Goal: Browse casually: Explore the website without a specific task or goal

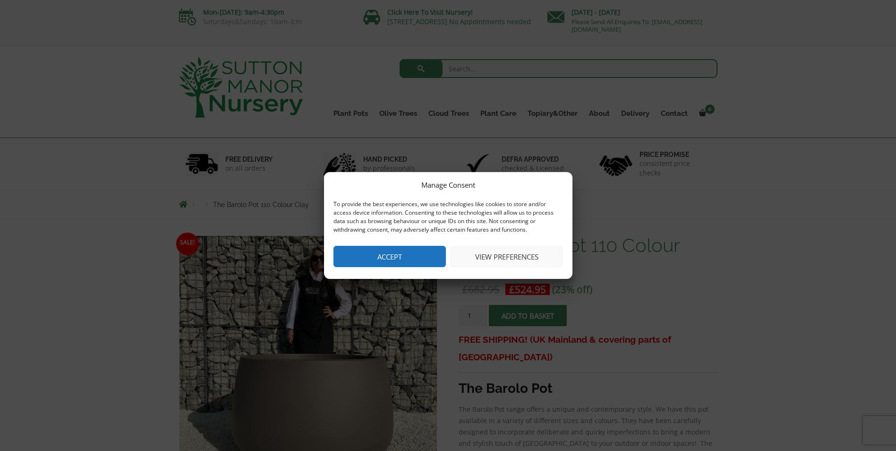
click at [398, 260] on button "Accept" at bounding box center [389, 256] width 112 height 21
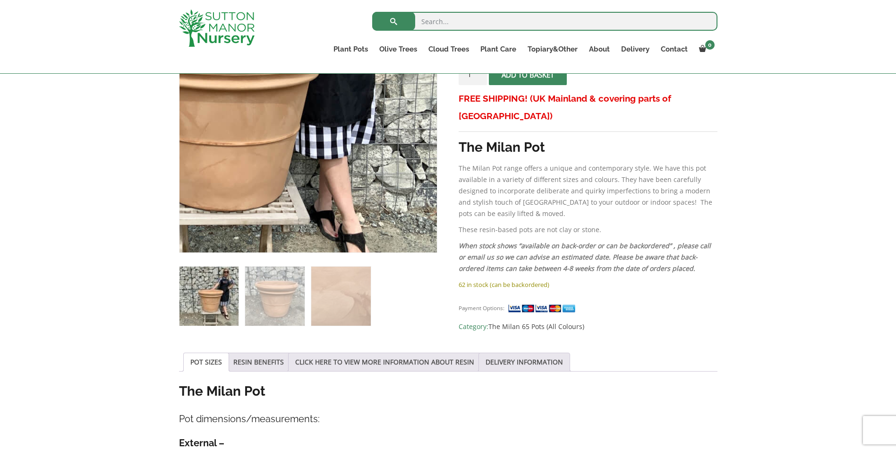
scroll to position [236, 0]
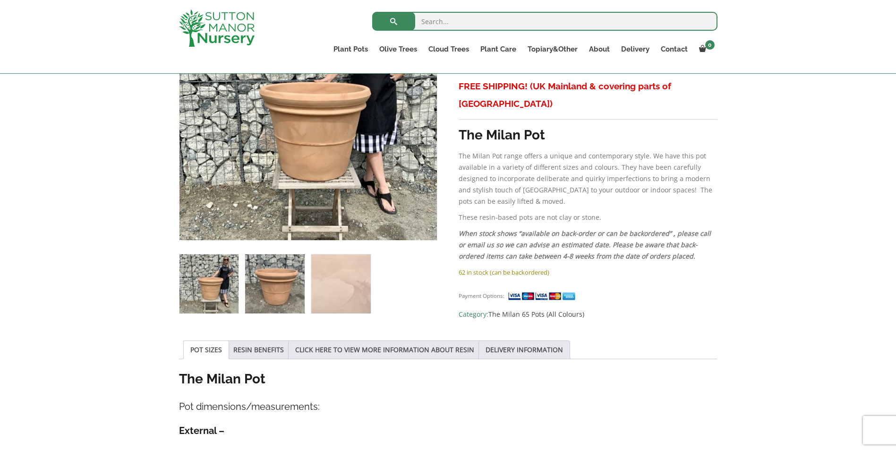
click at [282, 294] on img at bounding box center [274, 283] width 59 height 59
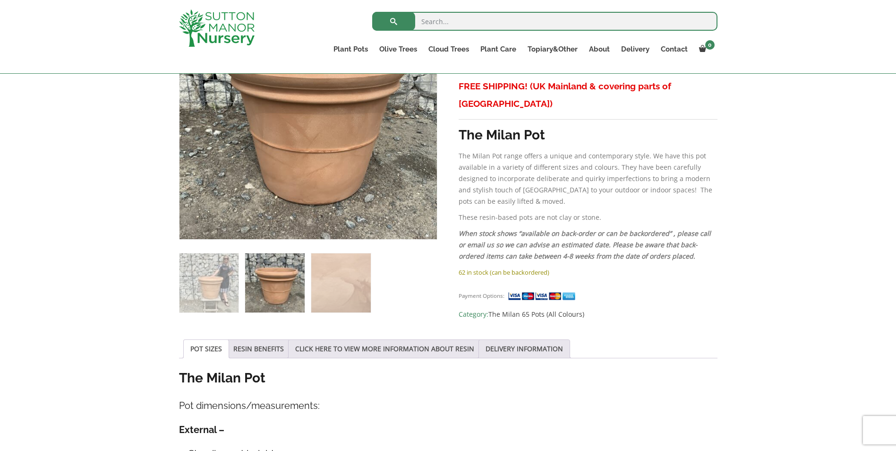
click at [281, 282] on img at bounding box center [274, 282] width 59 height 59
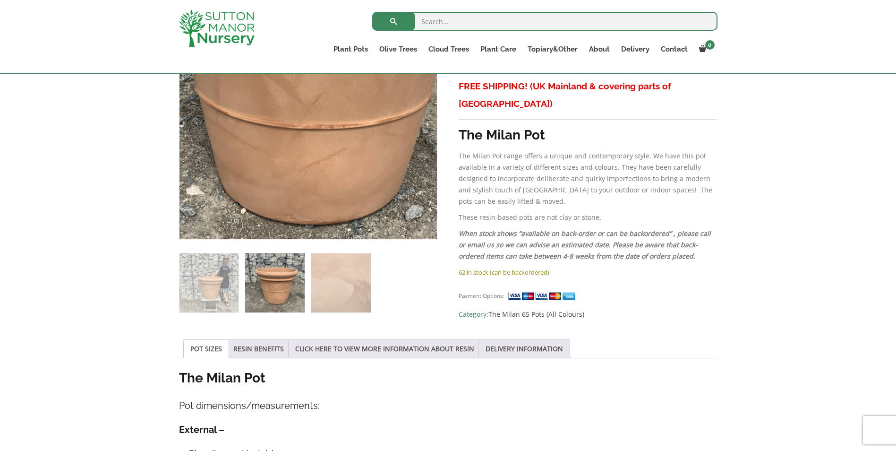
click at [315, 181] on img at bounding box center [302, 53] width 472 height 472
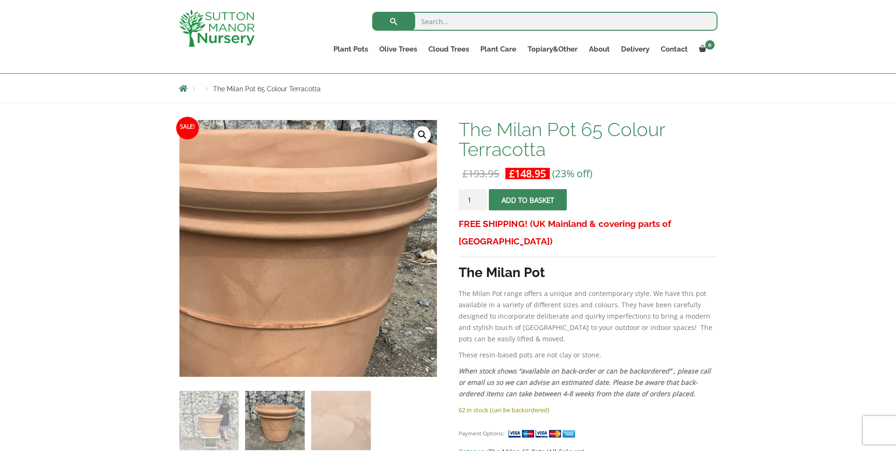
scroll to position [94, 0]
